Goal: Navigation & Orientation: Understand site structure

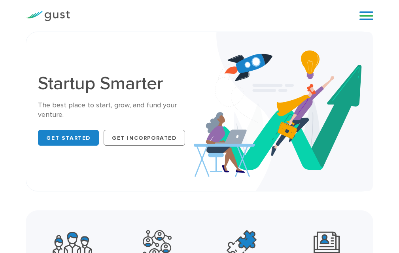
click at [366, 14] on link at bounding box center [366, 16] width 14 height 12
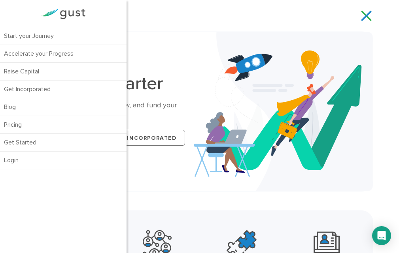
click at [266, 32] on img at bounding box center [283, 111] width 179 height 159
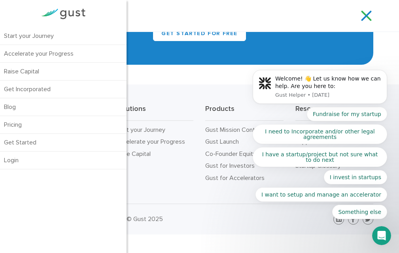
scroll to position [3446, 0]
click at [358, 16] on body "Welcome! 👋 Let us know how we can help. Are you here to: Gust Helper • [DATE] F…" at bounding box center [320, 89] width 152 height 280
drag, startPoint x: 204, startPoint y: 77, endPoint x: 204, endPoint y: 62, distance: 14.6
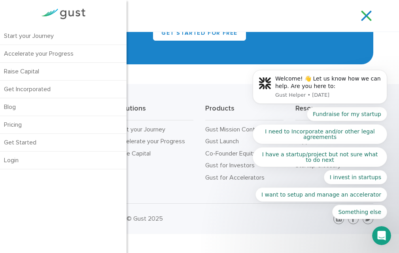
click at [204, 62] on div "Let’s start your company. Get Started for Free" at bounding box center [199, 21] width 347 height 88
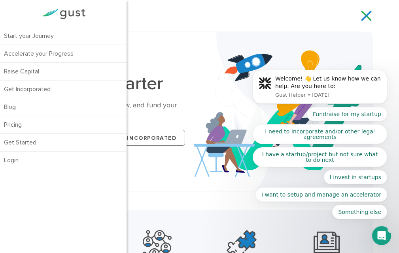
click at [360, 18] on body "Welcome! 👋 Let us know how we can help. Are you here to: Gust Helper • [DATE] F…" at bounding box center [320, 89] width 152 height 280
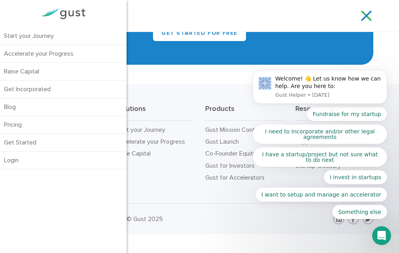
scroll to position [3407, 0]
click at [363, 11] on body "Welcome! 👋 Let us know how we can help. Are you here to: Gust Helper • [DATE] F…" at bounding box center [320, 89] width 152 height 280
